Goal: Navigation & Orientation: Find specific page/section

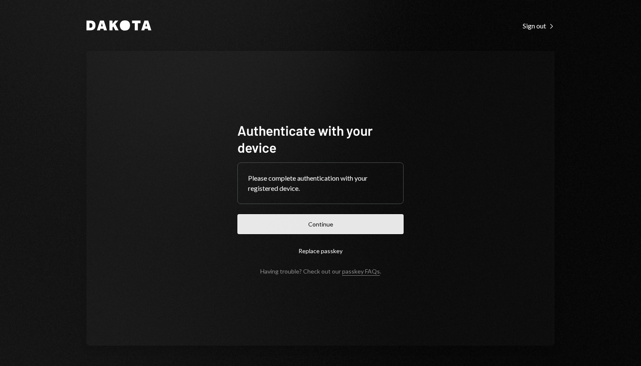
click at [339, 222] on button "Continue" at bounding box center [320, 224] width 166 height 20
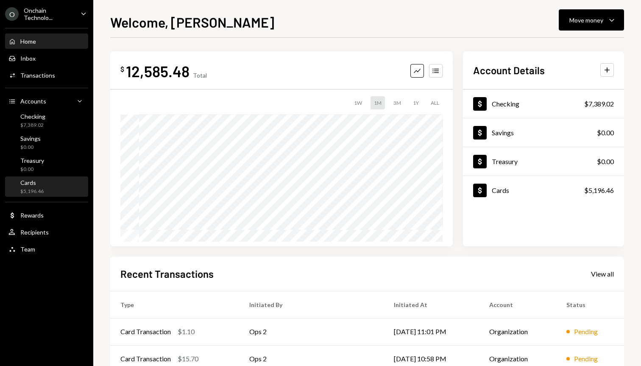
click at [44, 185] on div "Cards $5,196.46" at bounding box center [46, 187] width 76 height 16
